Goal: Feedback & Contribution: Leave review/rating

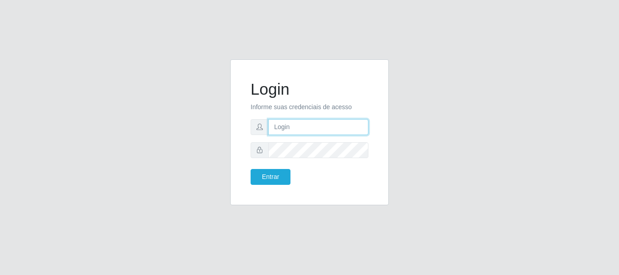
click at [359, 119] on input "text" at bounding box center [318, 127] width 100 height 16
type input "[EMAIL_ADDRESS][DOMAIN_NAME]"
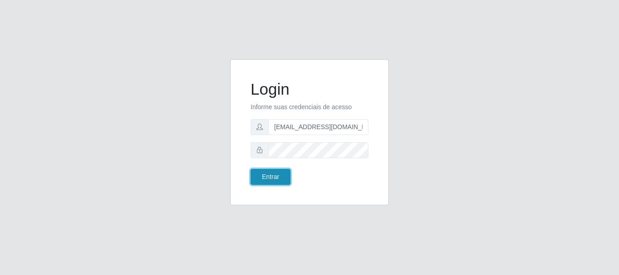
click at [269, 177] on button "Entrar" at bounding box center [271, 177] width 40 height 16
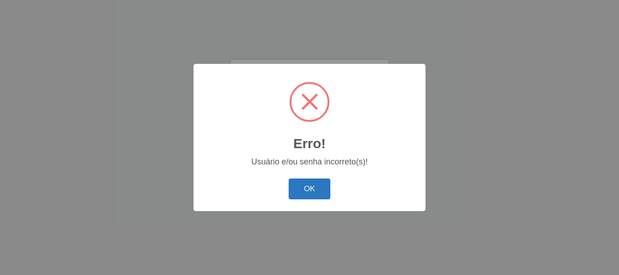
click at [316, 191] on button "OK" at bounding box center [310, 188] width 42 height 21
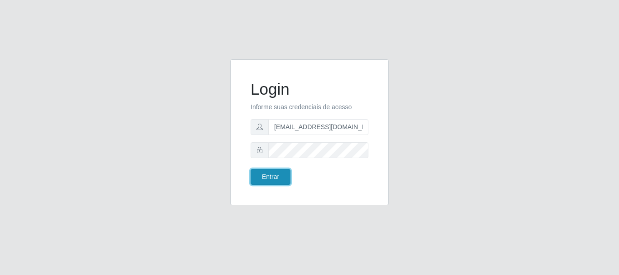
click at [272, 180] on button "Entrar" at bounding box center [271, 177] width 40 height 16
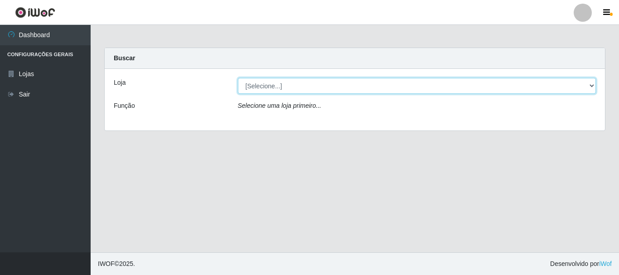
click at [593, 86] on select "[Selecione...] SuperFácil Atacado - Rodoviária" at bounding box center [417, 86] width 358 height 16
select select "400"
click at [238, 78] on select "[Selecione...] SuperFácil Atacado - Rodoviária" at bounding box center [417, 86] width 358 height 16
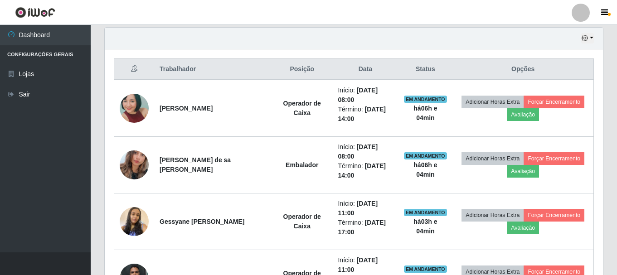
scroll to position [362, 0]
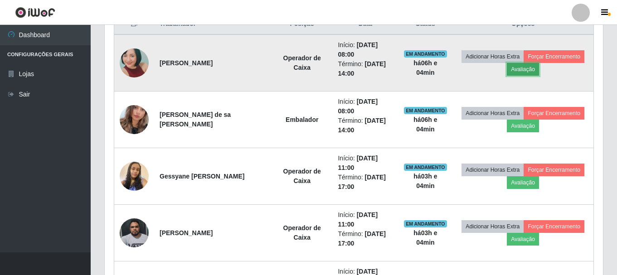
click at [523, 68] on button "Avaliação" at bounding box center [522, 69] width 32 height 13
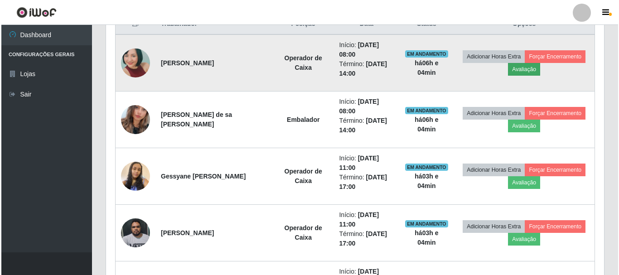
scroll to position [188, 493]
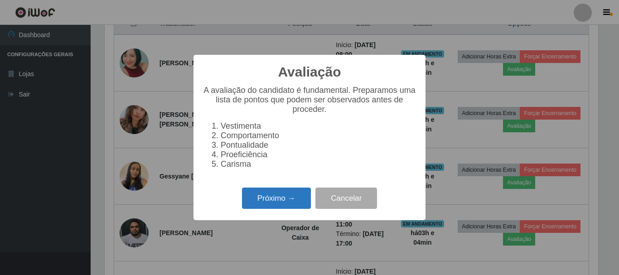
click at [280, 200] on button "Próximo →" at bounding box center [276, 198] width 69 height 21
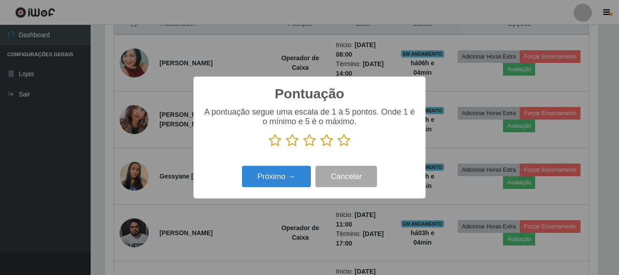
click at [346, 141] on icon at bounding box center [343, 141] width 13 height 14
click at [337, 147] on input "radio" at bounding box center [337, 147] width 0 height 0
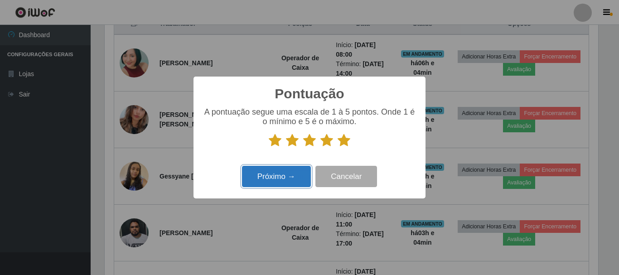
click at [284, 175] on button "Próximo →" at bounding box center [276, 176] width 69 height 21
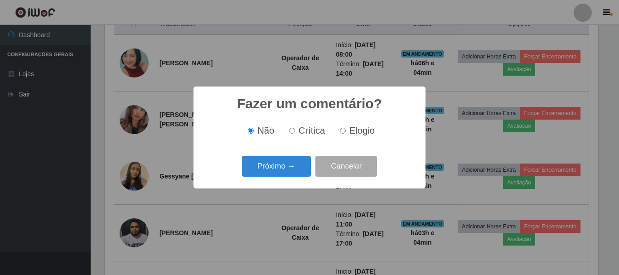
click at [341, 128] on label "Elogio" at bounding box center [355, 130] width 39 height 10
click at [341, 128] on input "Elogio" at bounding box center [343, 131] width 6 height 6
radio input "true"
click at [291, 158] on button "Próximo →" at bounding box center [276, 166] width 69 height 21
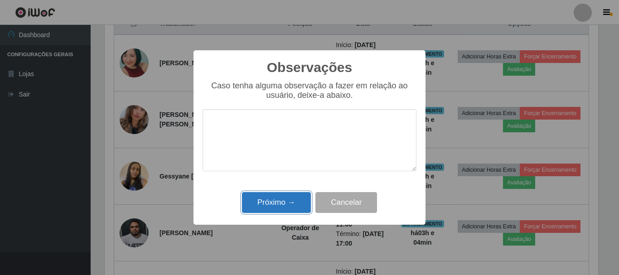
click at [288, 200] on button "Próximo →" at bounding box center [276, 202] width 69 height 21
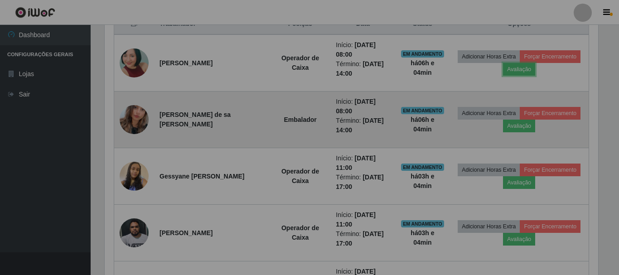
scroll to position [188, 498]
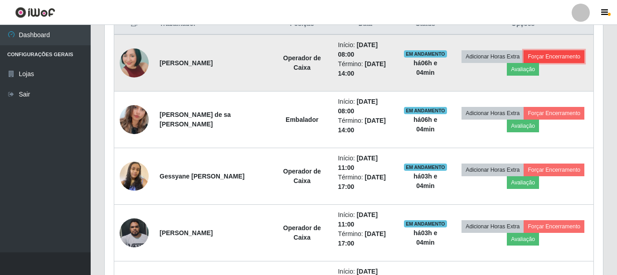
click at [552, 58] on button "Forçar Encerramento" at bounding box center [553, 56] width 61 height 13
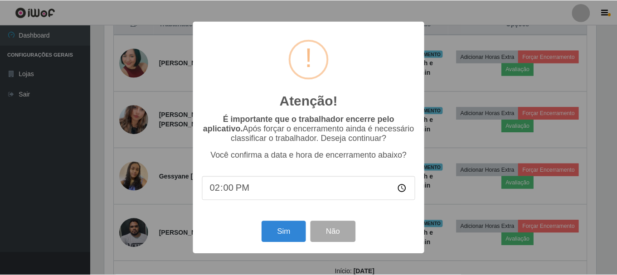
scroll to position [188, 493]
click at [289, 236] on button "Sim" at bounding box center [284, 231] width 44 height 21
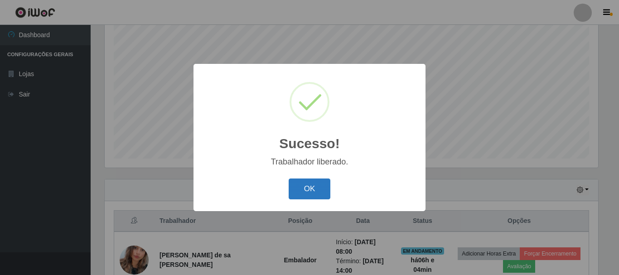
click at [296, 186] on button "OK" at bounding box center [310, 188] width 42 height 21
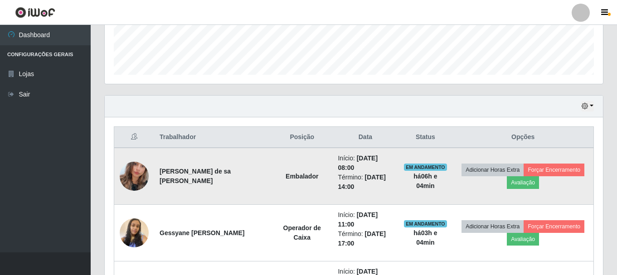
scroll to position [256, 0]
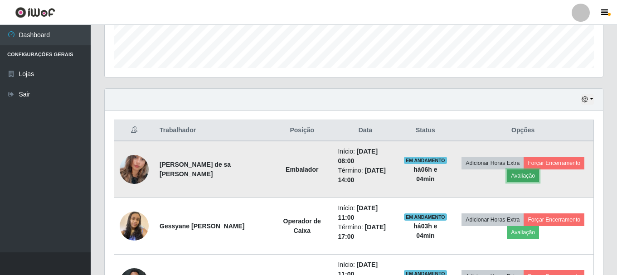
click at [527, 178] on button "Avaliação" at bounding box center [522, 175] width 32 height 13
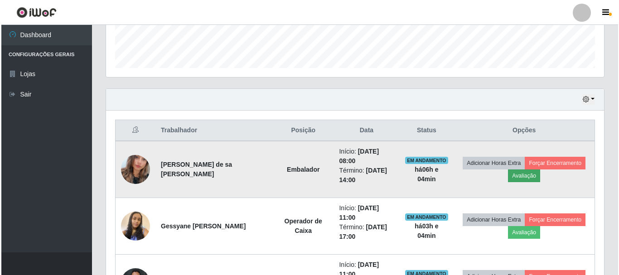
scroll to position [188, 493]
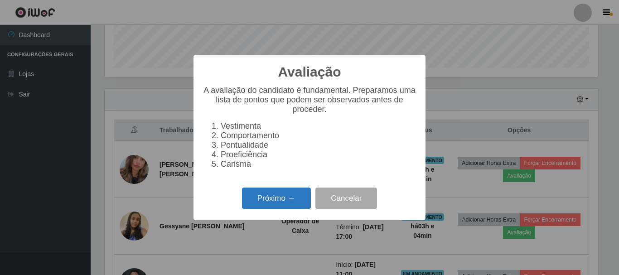
click at [302, 200] on button "Próximo →" at bounding box center [276, 198] width 69 height 21
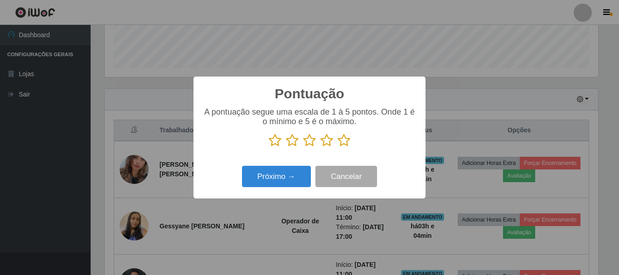
scroll to position [452816, 452511]
click at [344, 142] on icon at bounding box center [343, 141] width 13 height 14
click at [337, 147] on input "radio" at bounding box center [337, 147] width 0 height 0
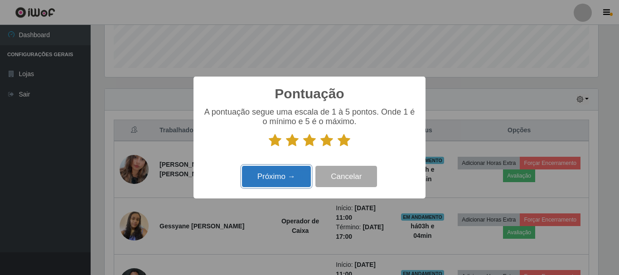
click at [290, 180] on button "Próximo →" at bounding box center [276, 176] width 69 height 21
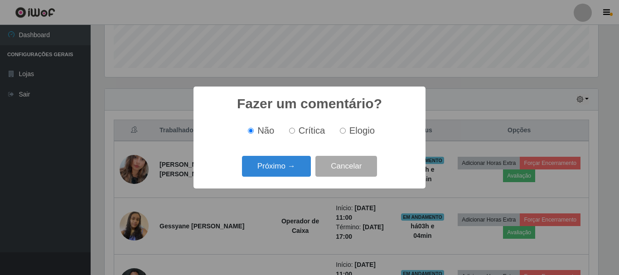
click at [340, 130] on input "Elogio" at bounding box center [343, 131] width 6 height 6
radio input "true"
click at [290, 164] on button "Próximo →" at bounding box center [276, 166] width 69 height 21
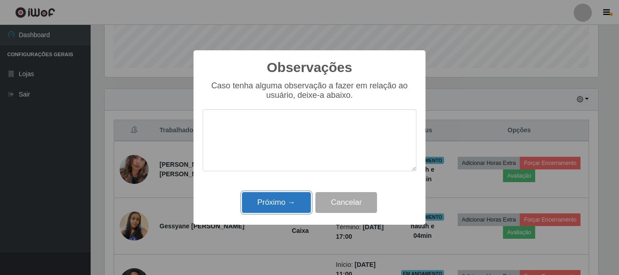
click at [281, 198] on button "Próximo →" at bounding box center [276, 202] width 69 height 21
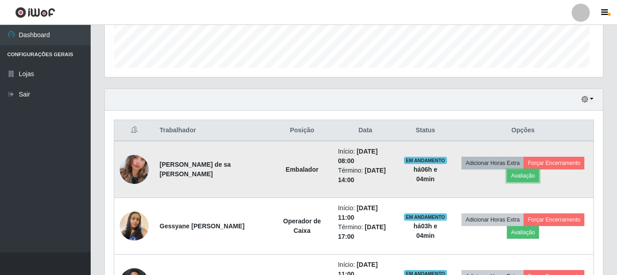
scroll to position [188, 498]
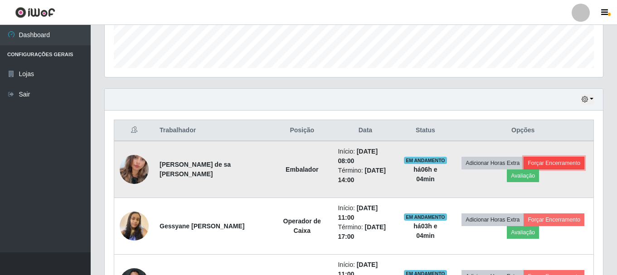
click at [536, 158] on button "Forçar Encerramento" at bounding box center [553, 163] width 61 height 13
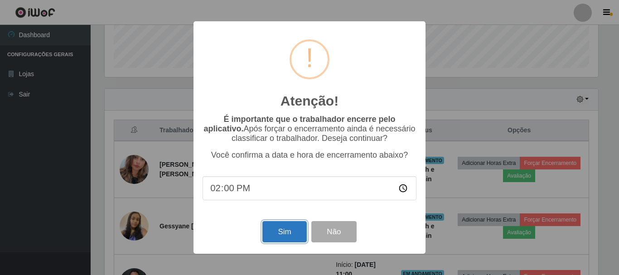
click at [284, 235] on button "Sim" at bounding box center [284, 231] width 44 height 21
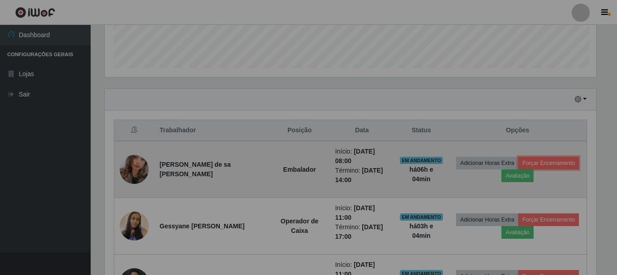
scroll to position [0, 0]
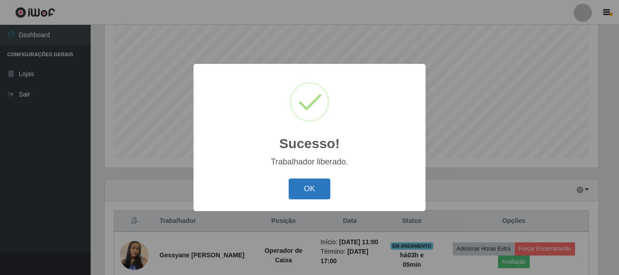
click at [305, 187] on button "OK" at bounding box center [310, 188] width 42 height 21
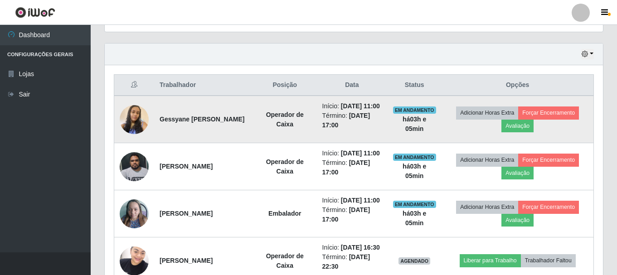
click at [129, 123] on img at bounding box center [134, 120] width 29 height 52
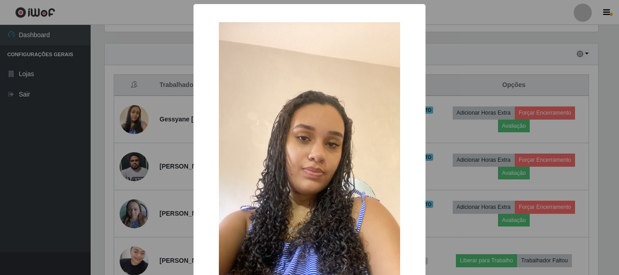
click at [161, 154] on div "× OK Cancel" at bounding box center [309, 137] width 619 height 275
